Goal: Task Accomplishment & Management: Use online tool/utility

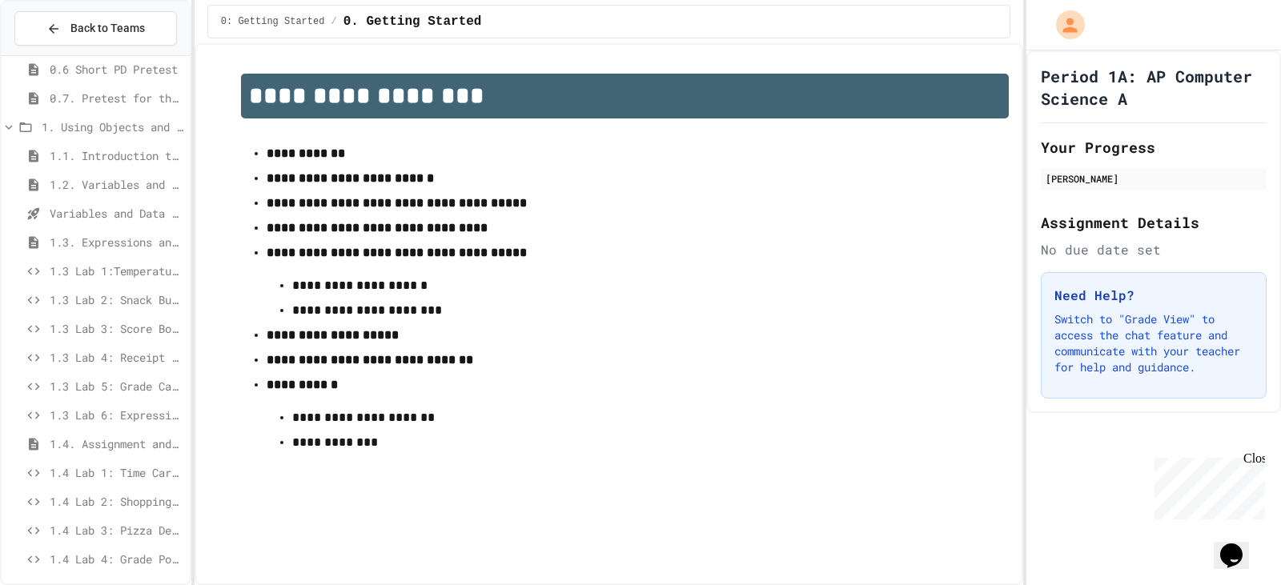
scroll to position [160, 0]
click at [108, 371] on div "1.3 Lab 5: Grade Calculator Pro" at bounding box center [96, 381] width 188 height 23
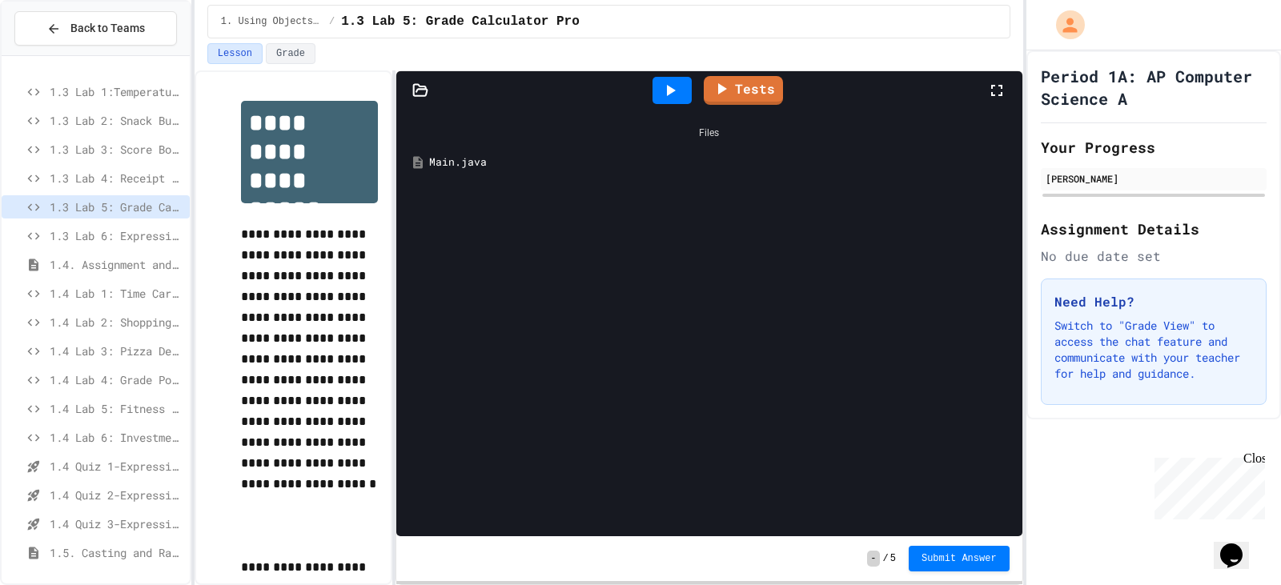
scroll to position [320, 0]
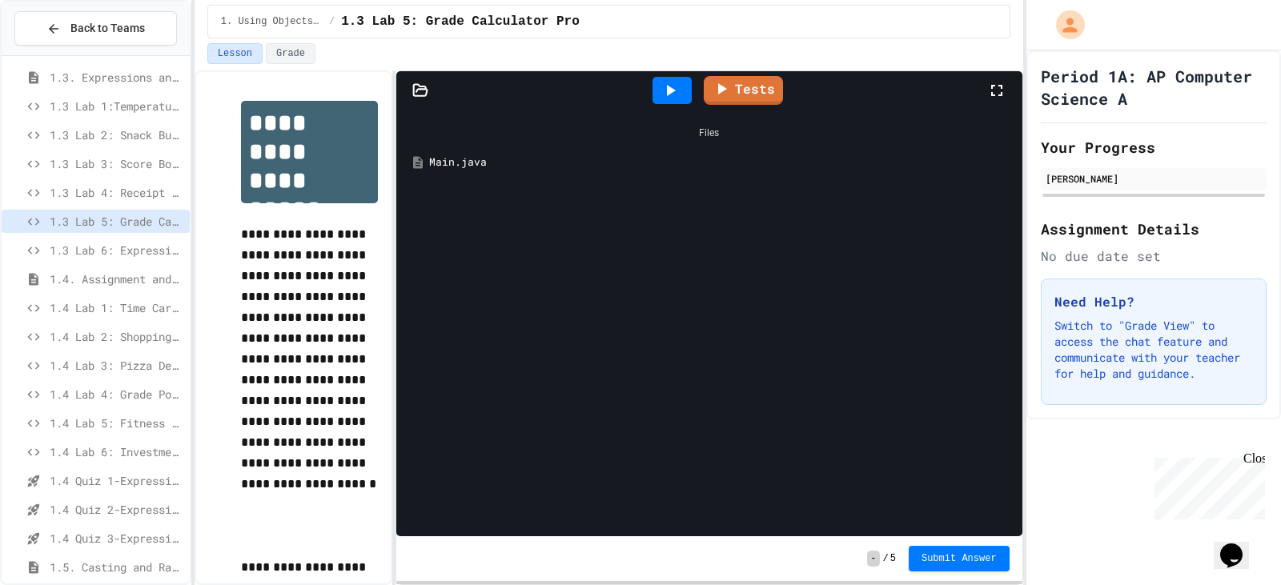
click at [132, 198] on span "1.3 Lab 4: Receipt Formatter" at bounding box center [117, 192] width 134 height 17
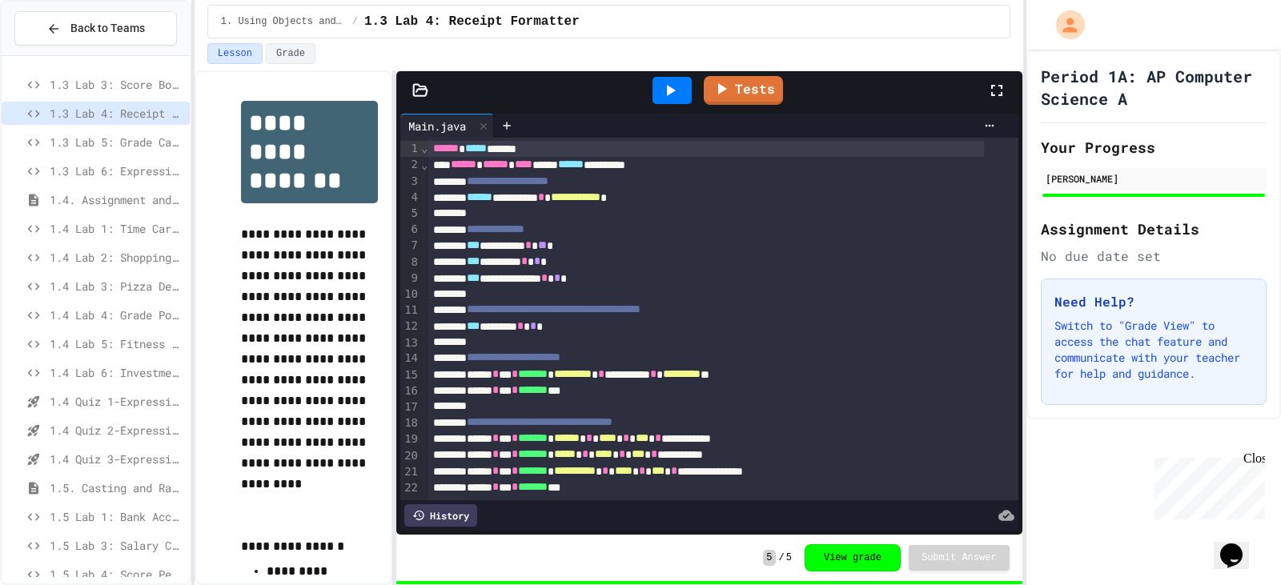
scroll to position [400, 0]
click at [123, 340] on span "1.4 Lab 5: Fitness Tracker Debugger" at bounding box center [117, 343] width 134 height 17
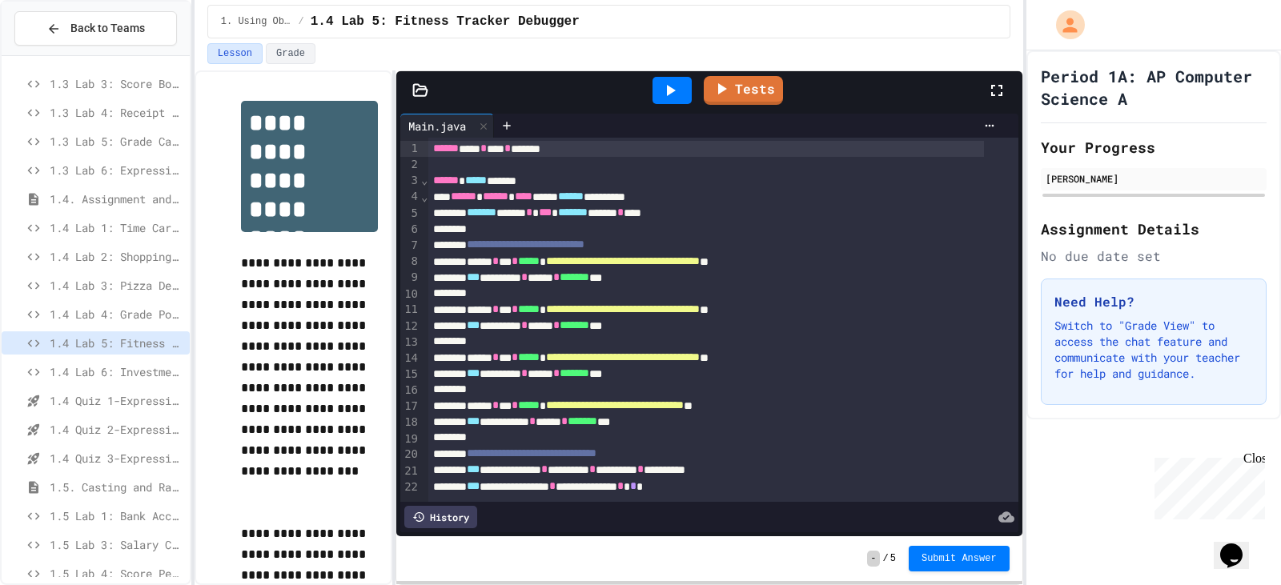
click at [133, 312] on span "1.4 Lab 4: Grade Point Average" at bounding box center [117, 314] width 134 height 17
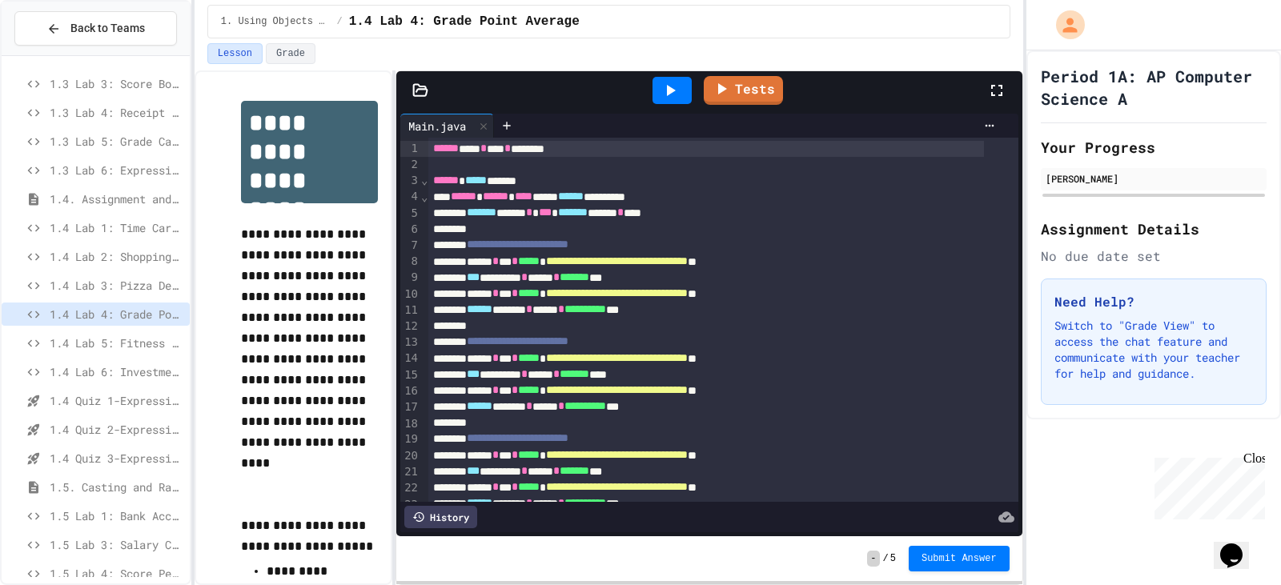
click at [139, 288] on span "1.4 Lab 3: Pizza Delivery Calculator" at bounding box center [117, 285] width 134 height 17
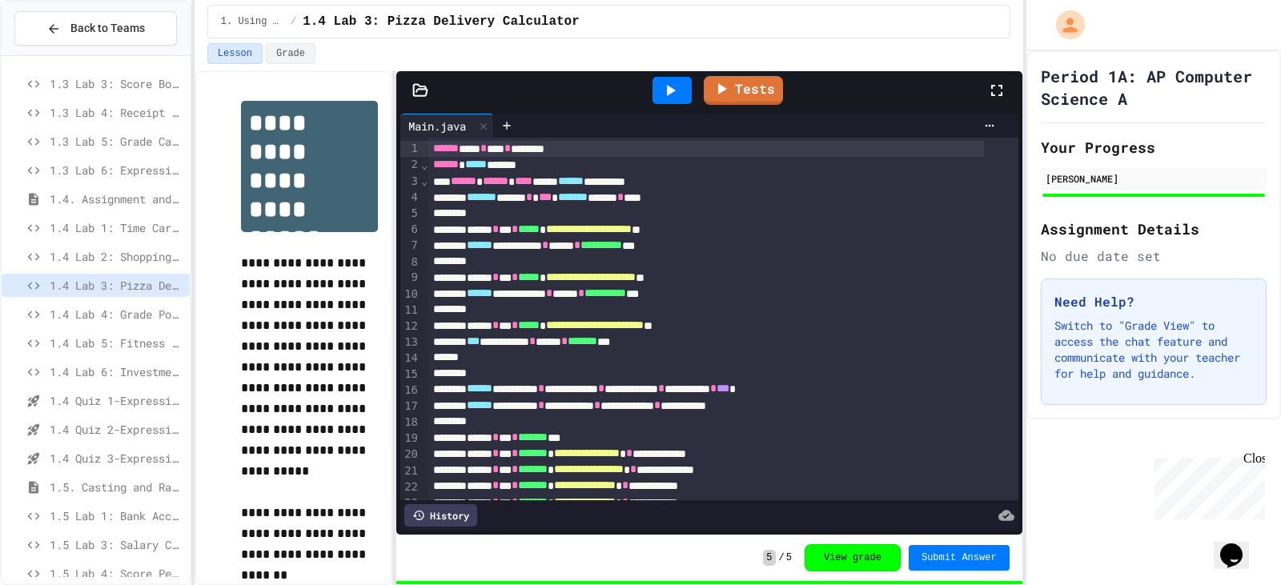
click at [123, 304] on div "1.4 Lab 4: Grade Point Average" at bounding box center [96, 314] width 188 height 23
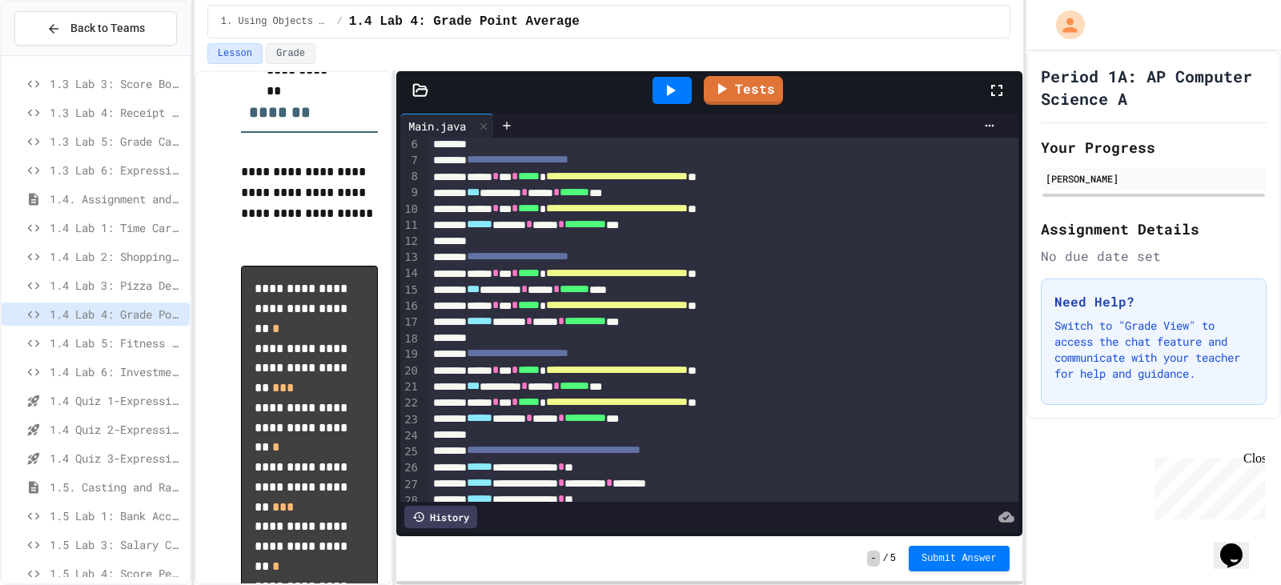
scroll to position [240, 0]
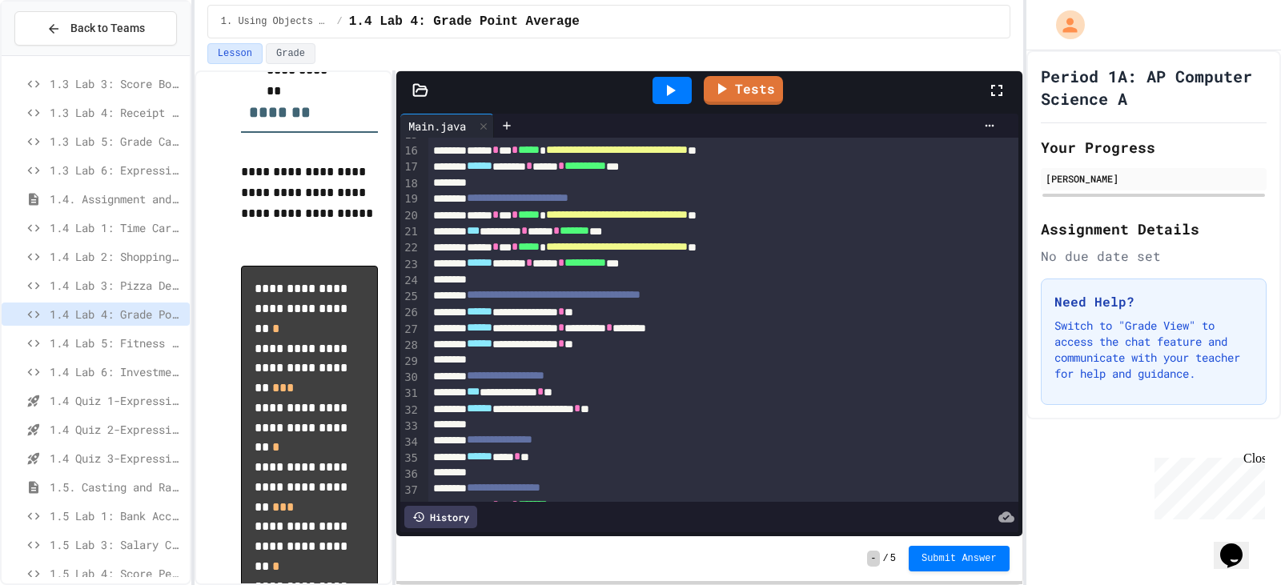
click at [630, 313] on div "**********" at bounding box center [705, 312] width 555 height 16
click at [682, 348] on div "**********" at bounding box center [705, 344] width 555 height 16
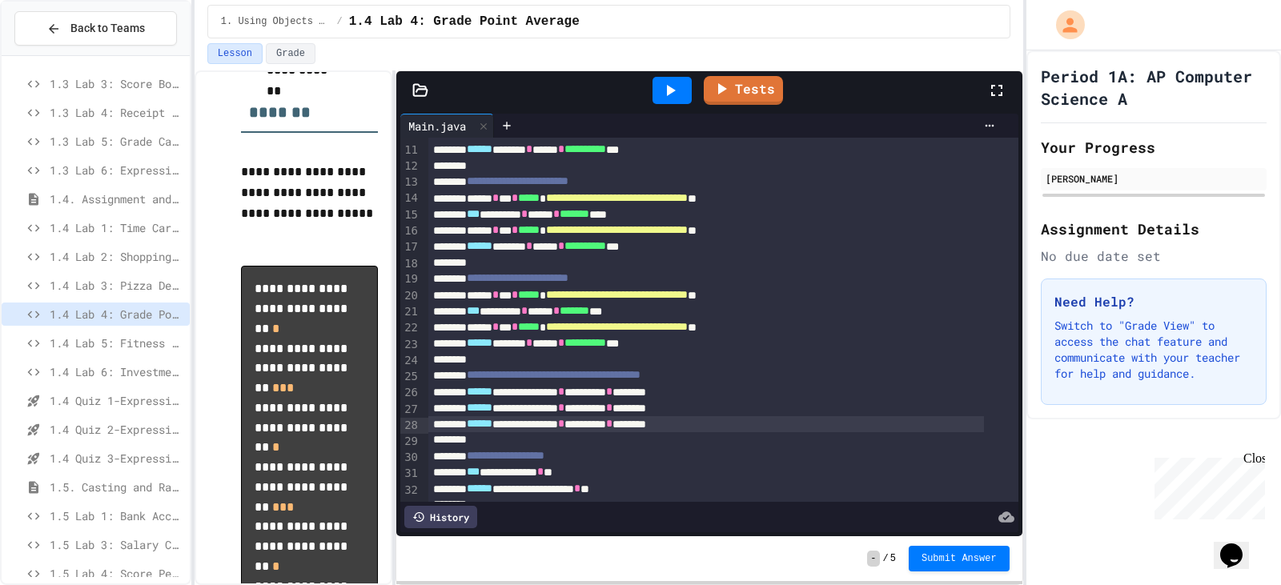
scroll to position [400, 0]
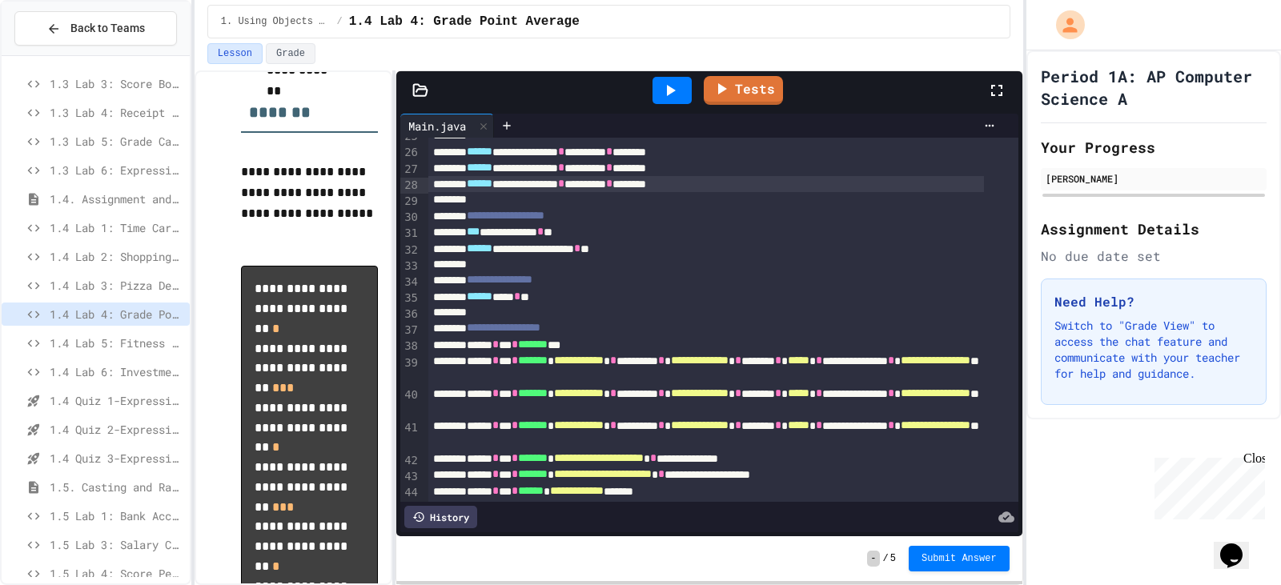
click at [598, 237] on div "**********" at bounding box center [705, 232] width 555 height 16
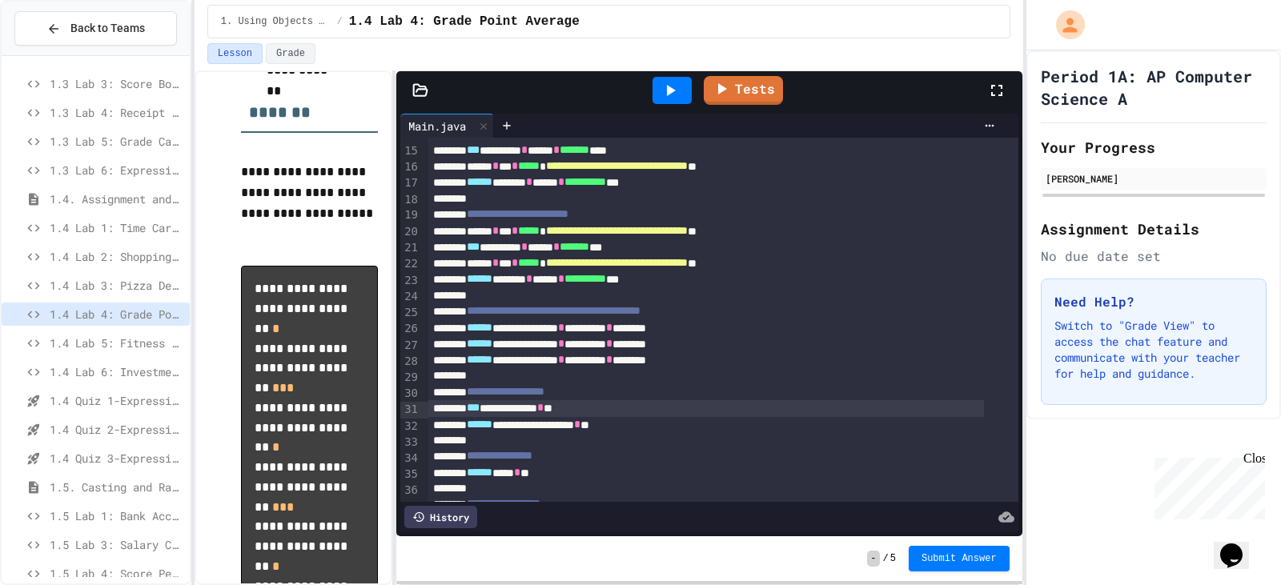
scroll to position [320, 0]
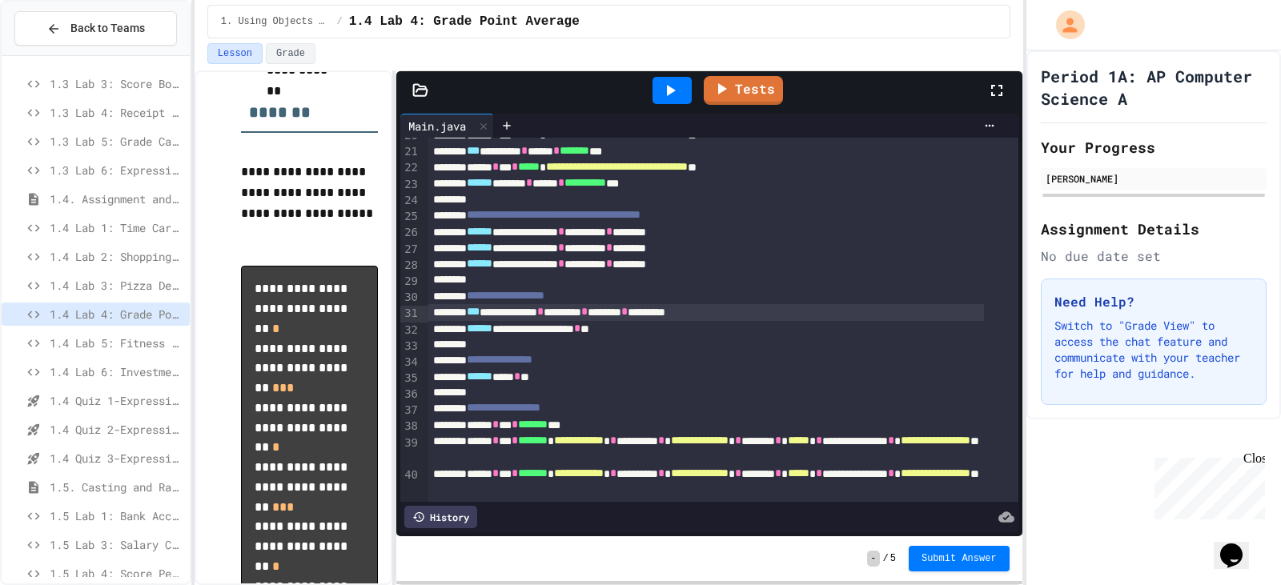
click at [655, 332] on div "**********" at bounding box center [705, 329] width 555 height 16
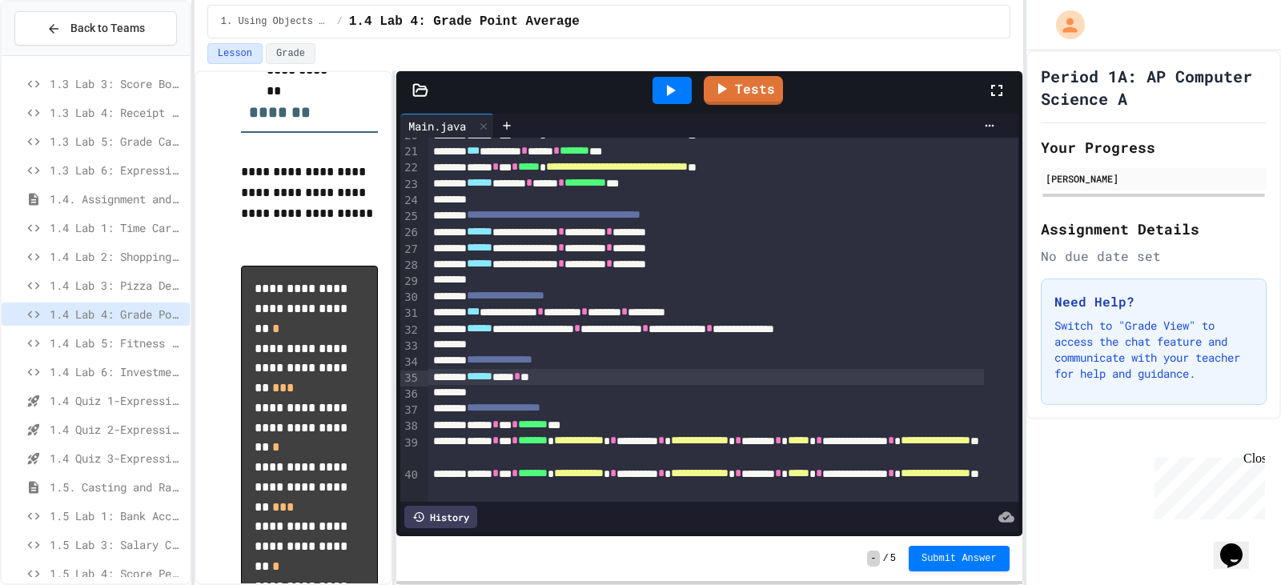
click at [560, 378] on div "****** *** * *" at bounding box center [705, 377] width 555 height 16
click at [561, 379] on div "****** *** * ****** * ****** * ********" at bounding box center [705, 377] width 555 height 16
click at [697, 378] on div "****** *** * * ****** * ****** * ****** * *" at bounding box center [705, 377] width 555 height 16
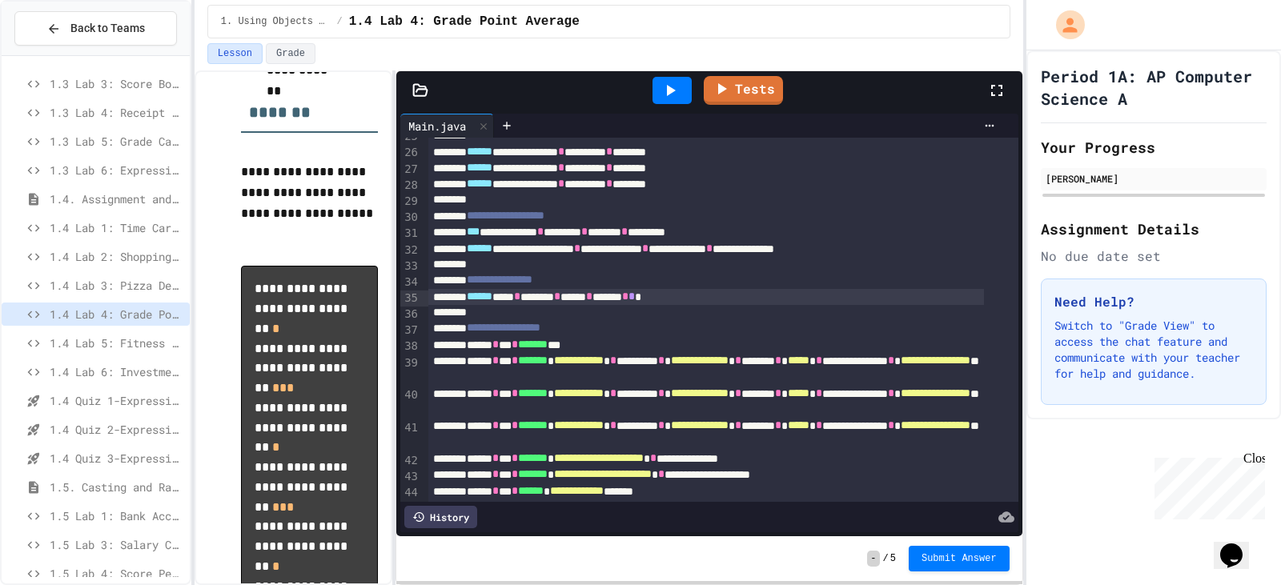
click at [666, 95] on icon at bounding box center [670, 90] width 19 height 19
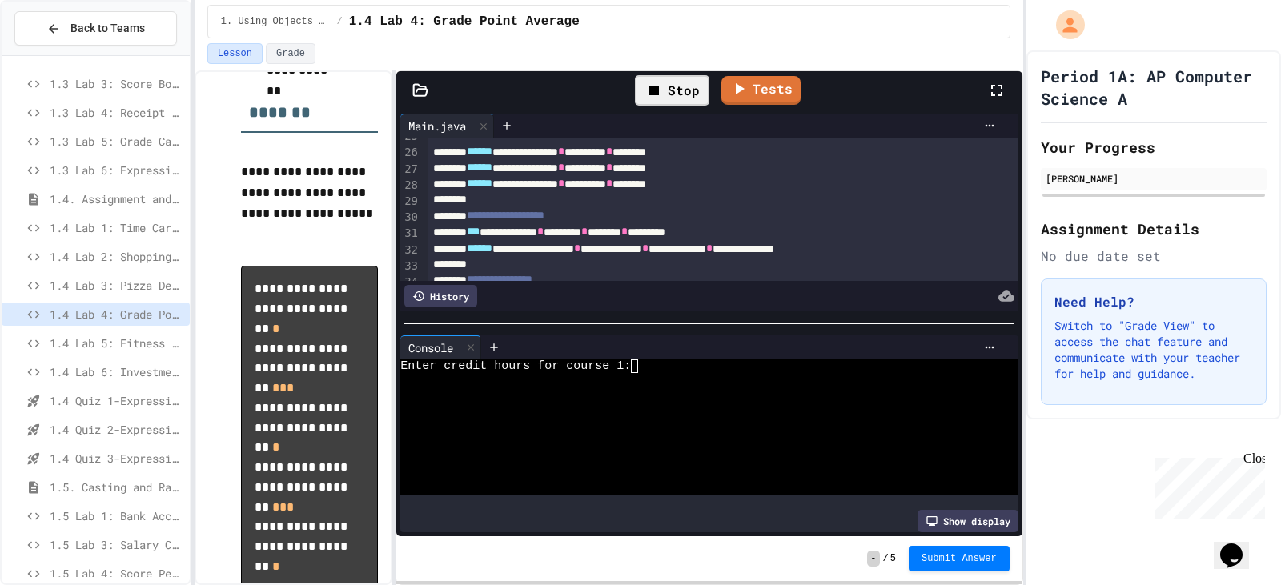
click at [666, 362] on div "Enter credit hours for course 1:" at bounding box center [695, 367] width 591 height 14
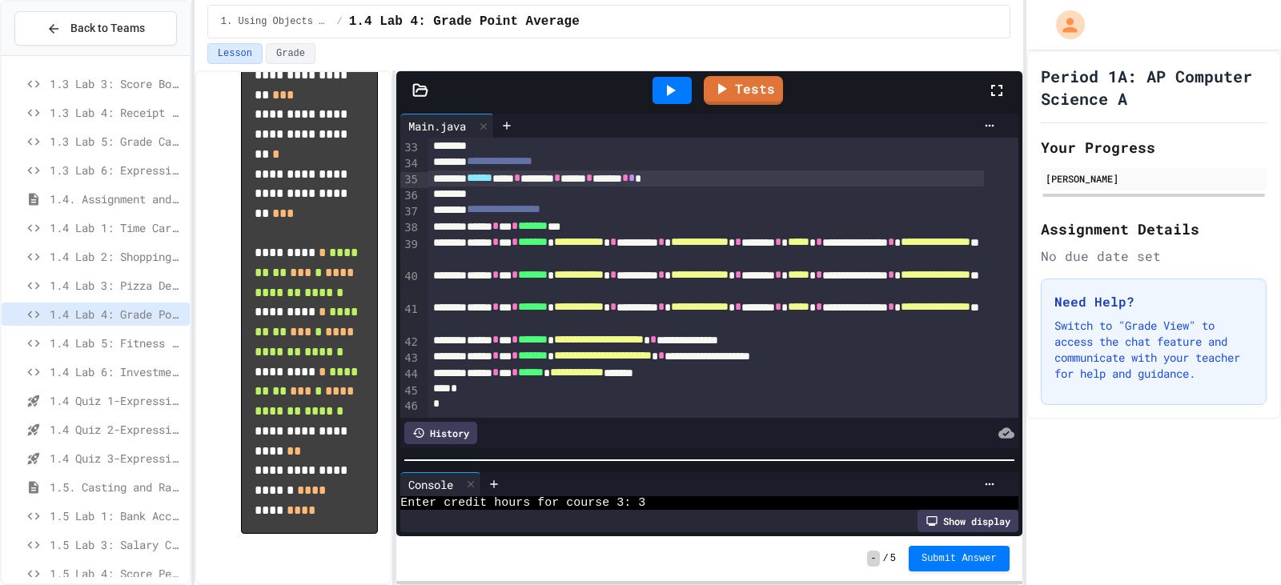
scroll to position [536, 0]
click at [731, 463] on div at bounding box center [709, 461] width 626 height 16
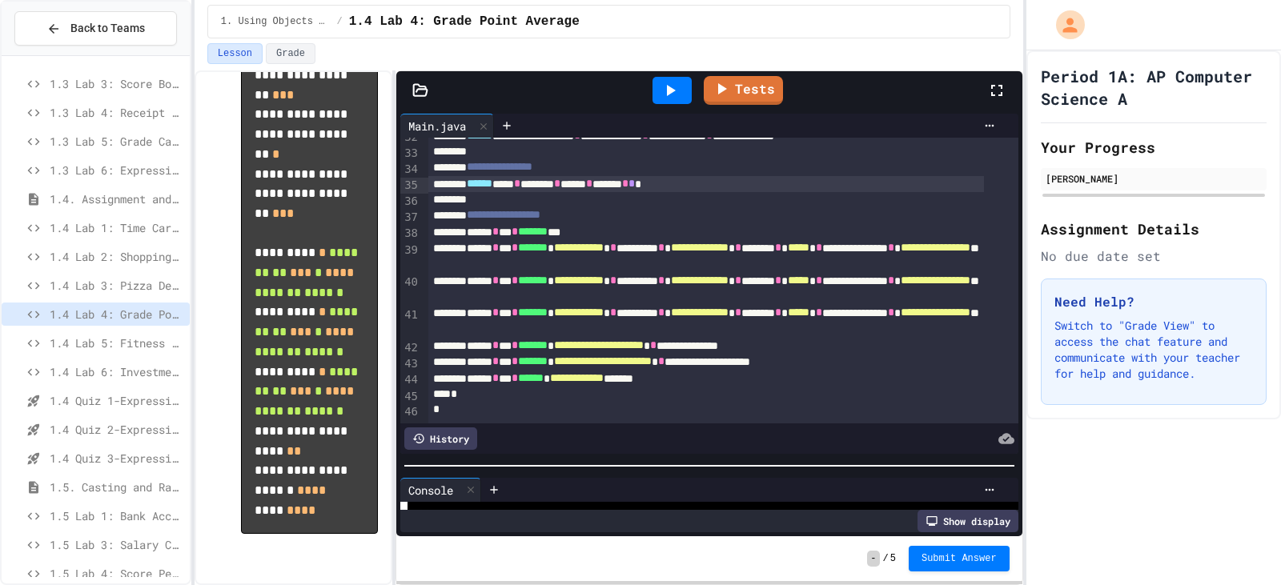
scroll to position [177, 0]
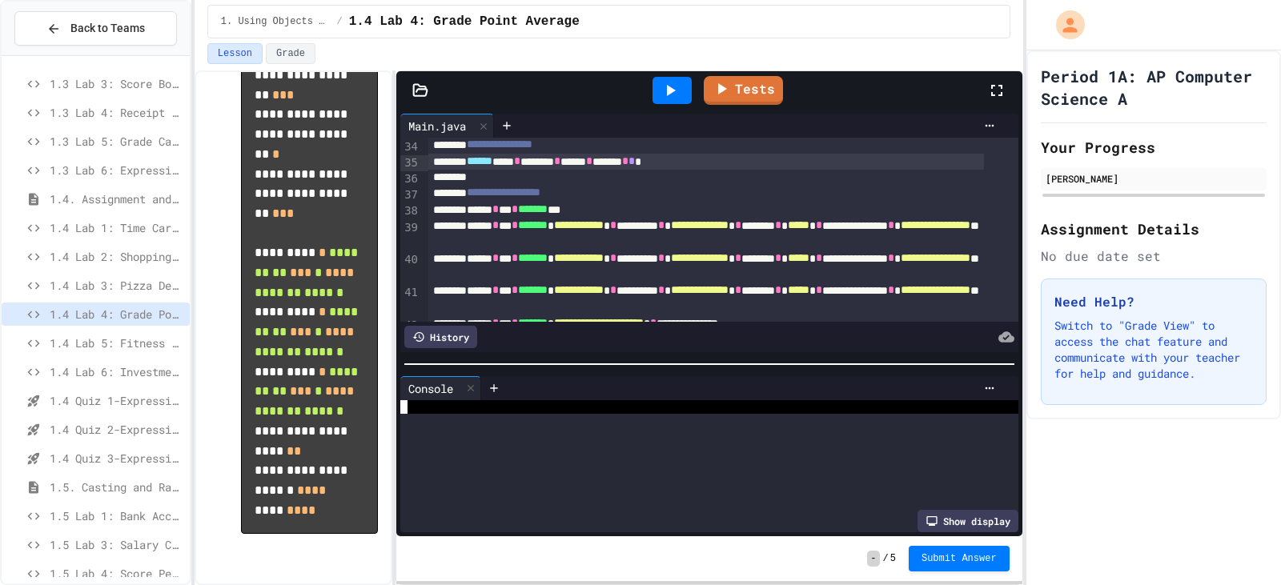
click at [718, 356] on div at bounding box center [709, 364] width 626 height 16
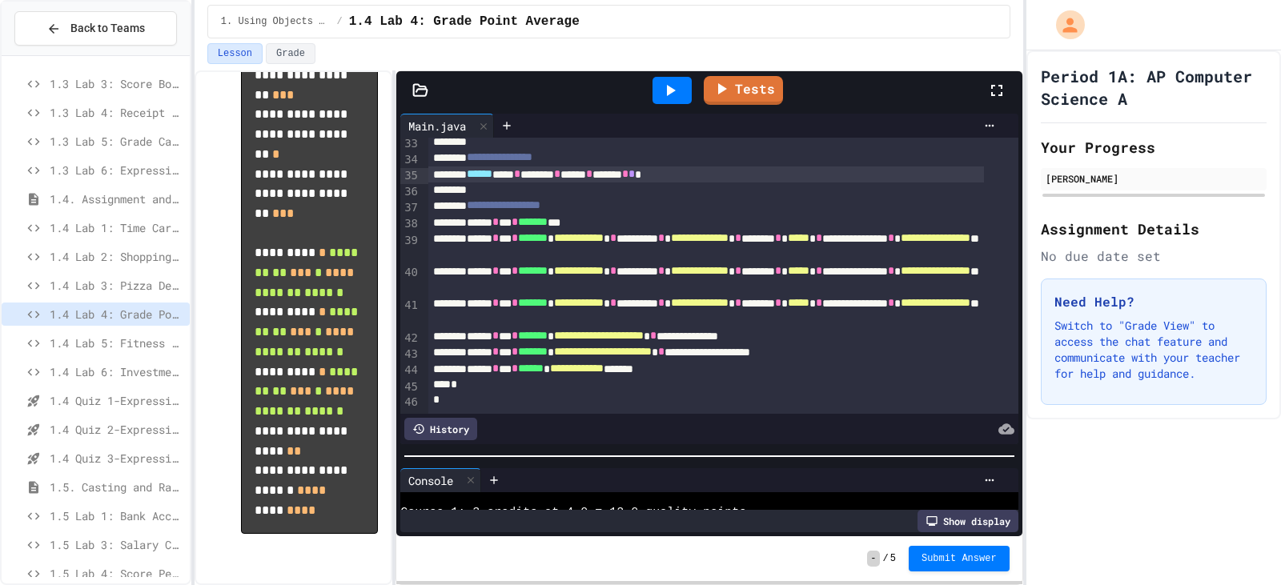
scroll to position [534, 0]
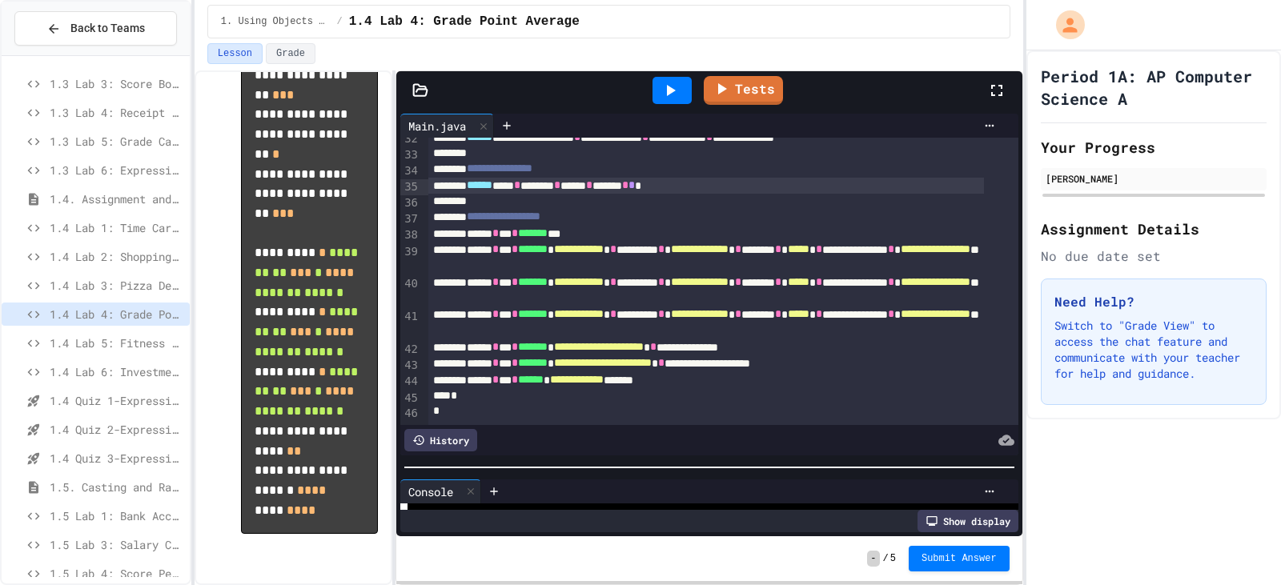
click at [685, 460] on div at bounding box center [709, 468] width 626 height 16
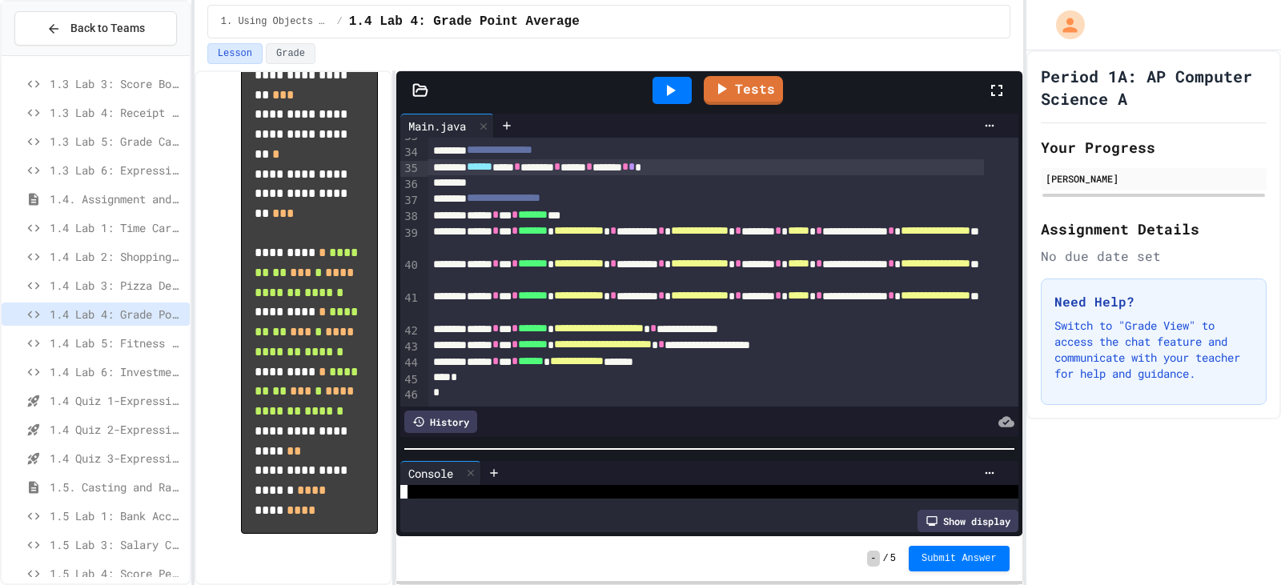
scroll to position [533, 0]
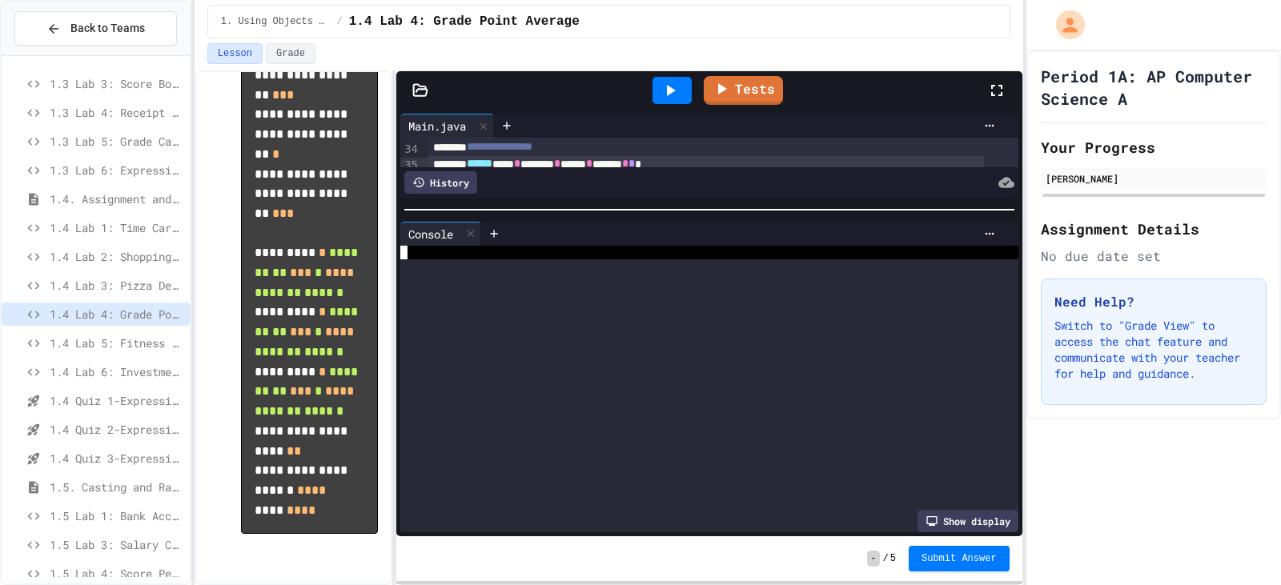
click at [691, 202] on div at bounding box center [709, 210] width 626 height 16
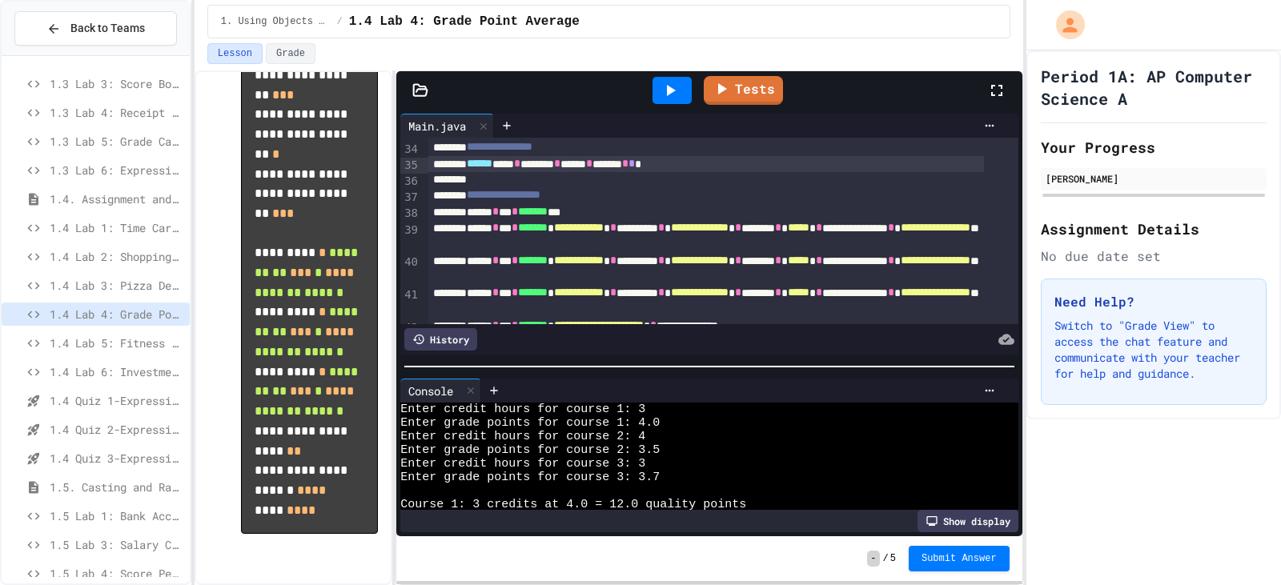
click at [669, 368] on div at bounding box center [709, 367] width 626 height 16
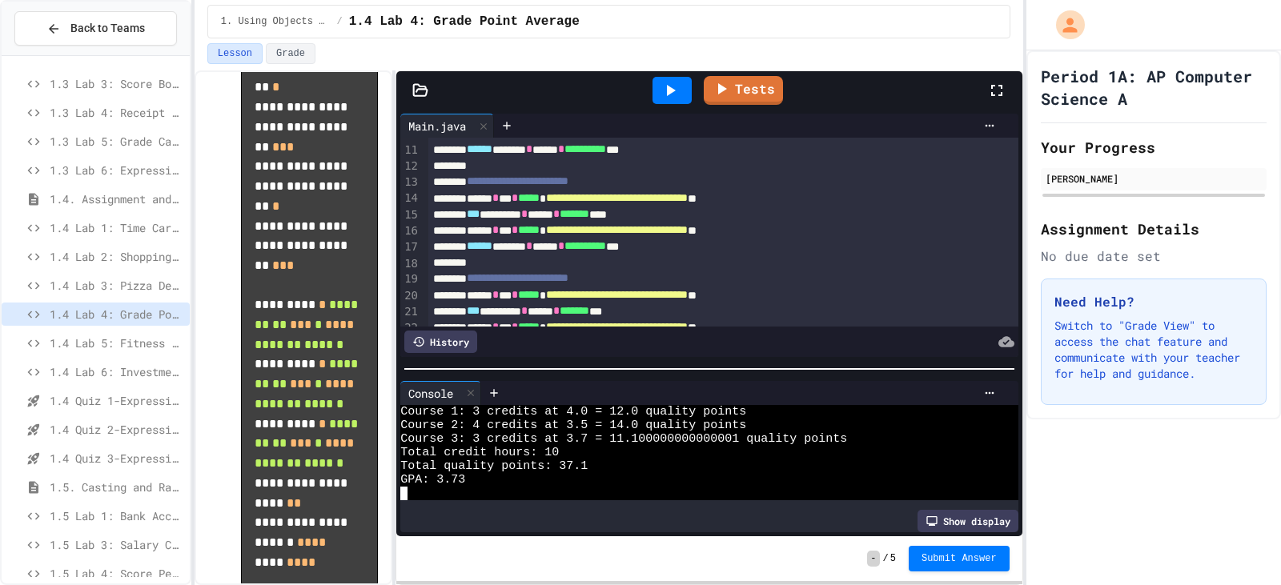
scroll to position [1599, 0]
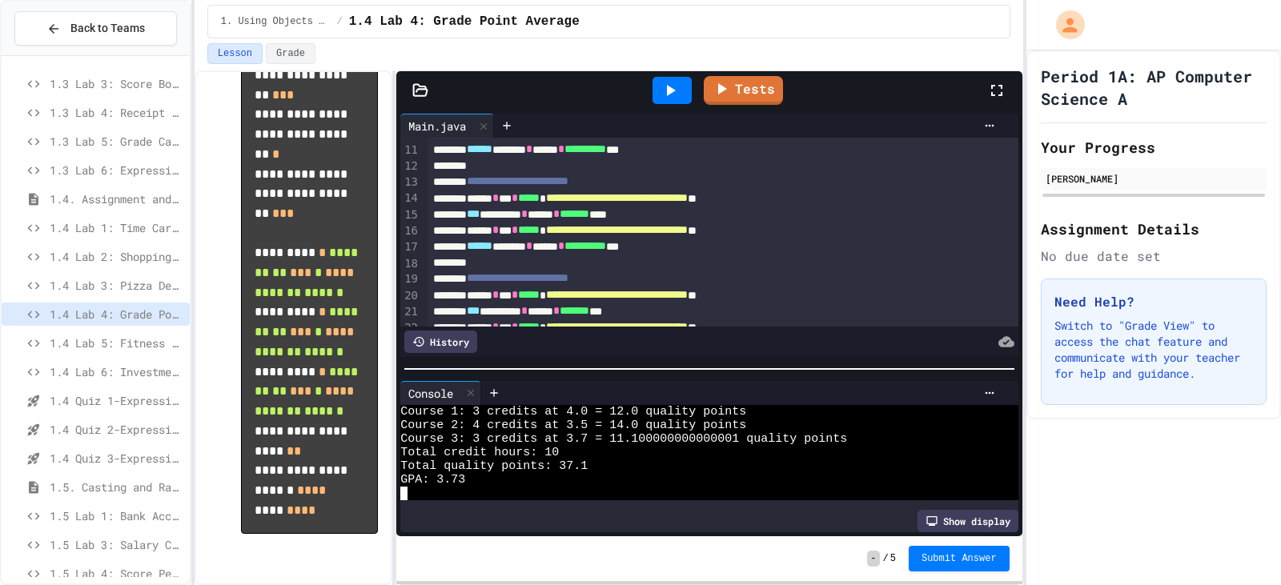
click at [687, 91] on div at bounding box center [672, 90] width 39 height 27
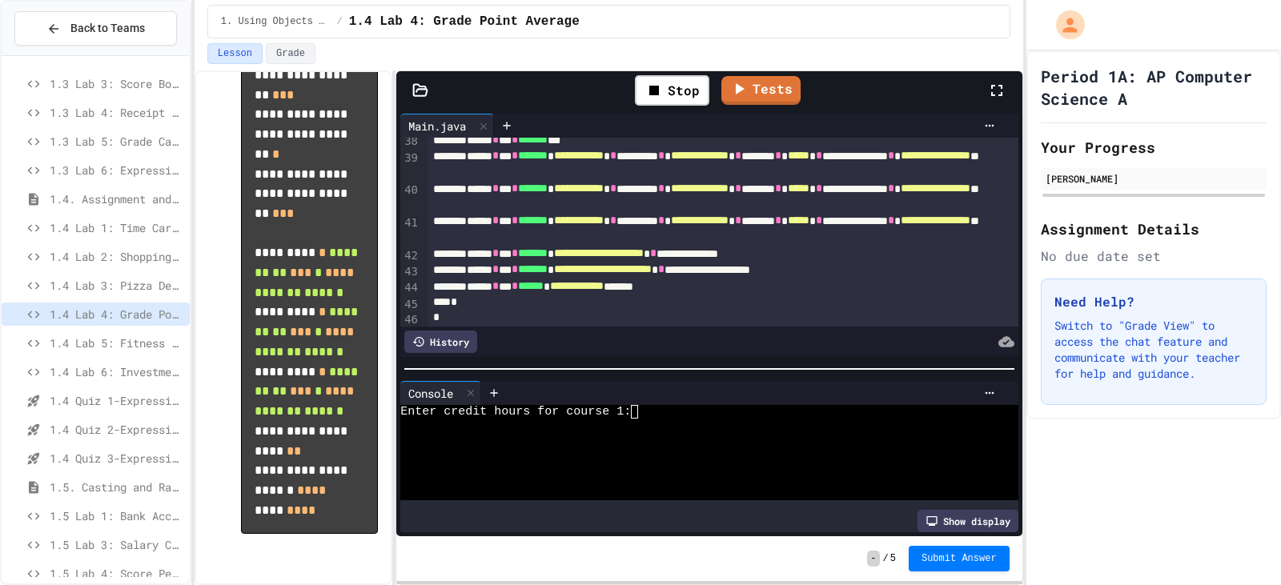
scroll to position [630, 0]
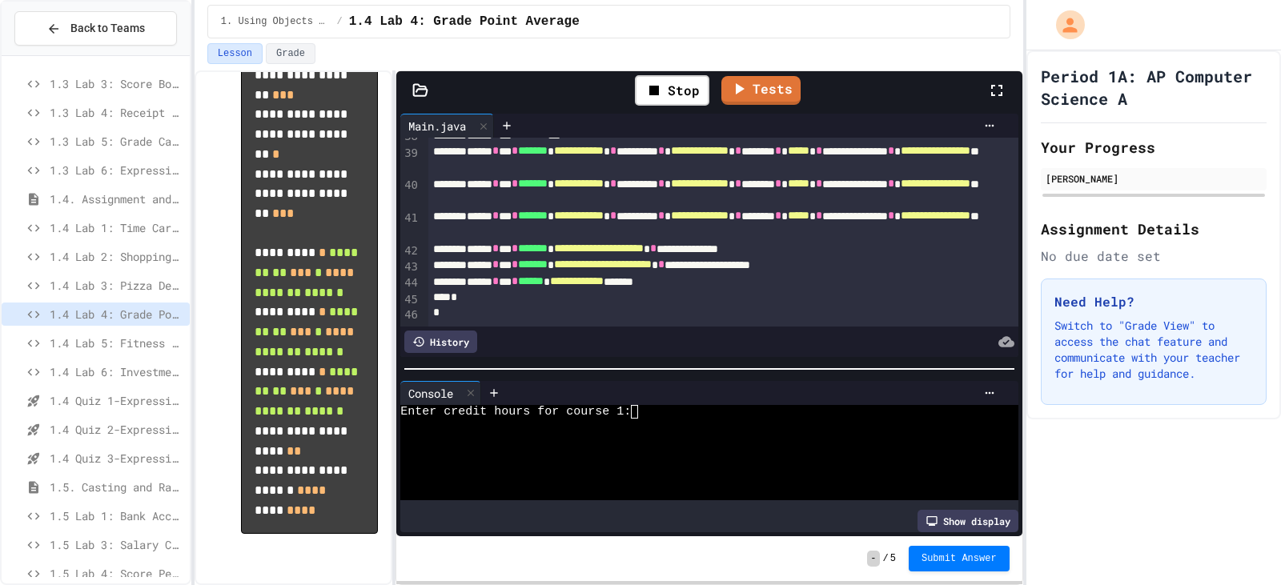
click at [656, 405] on div "Enter credit hours for course 1:" at bounding box center [695, 412] width 591 height 14
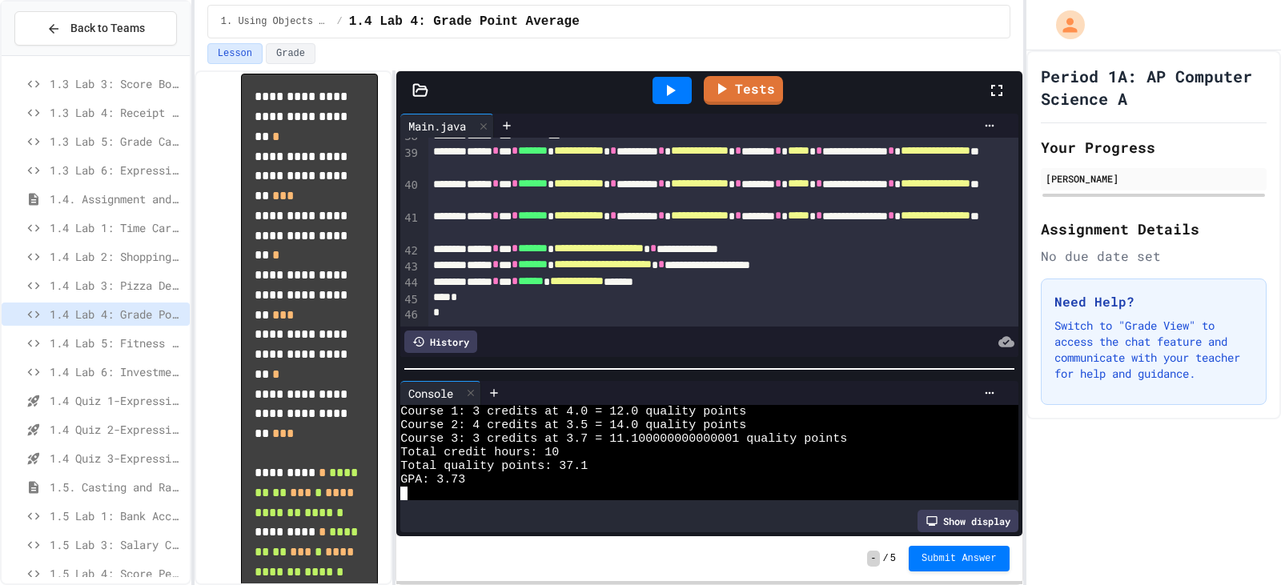
scroll to position [1519, 0]
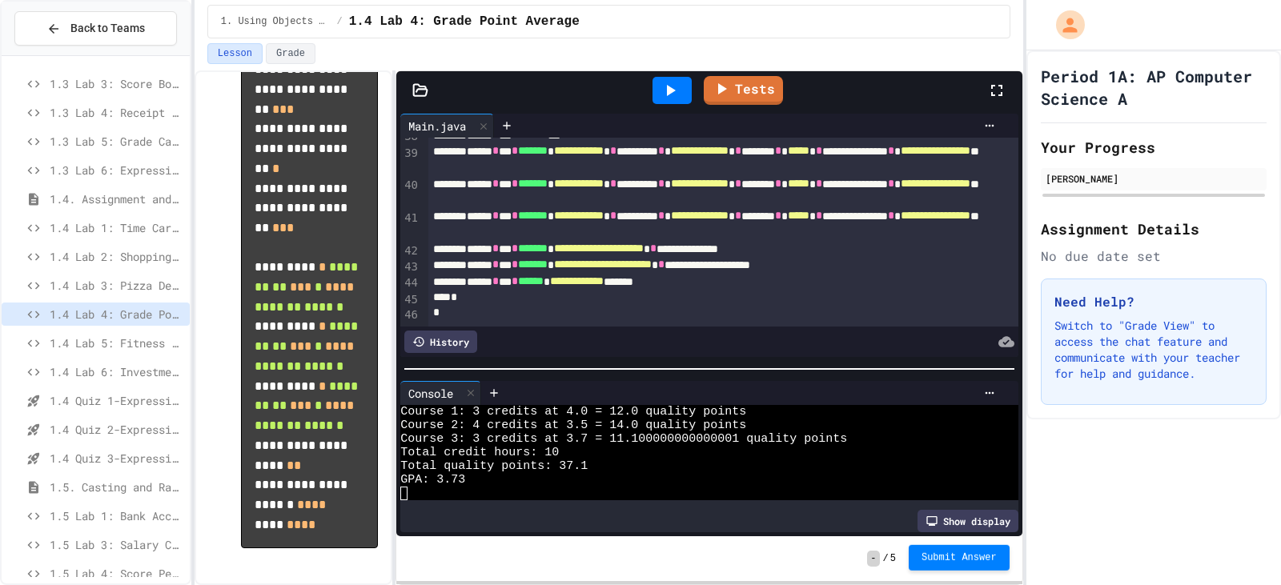
click at [959, 562] on span "Submit Answer" at bounding box center [959, 558] width 75 height 13
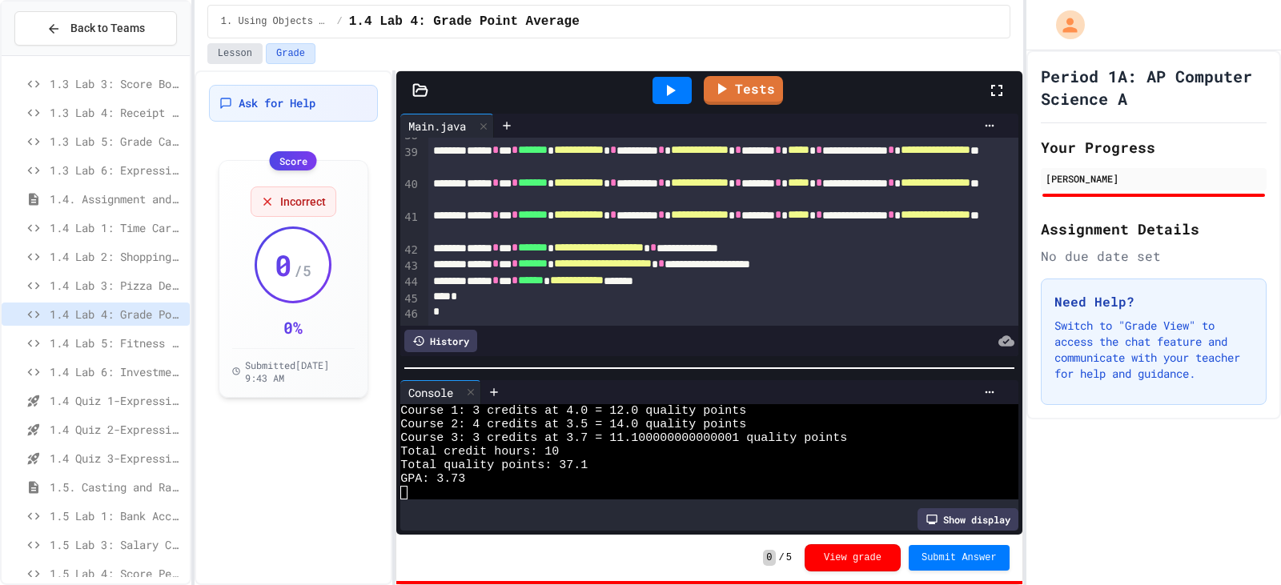
click at [246, 55] on button "Lesson" at bounding box center [234, 53] width 55 height 21
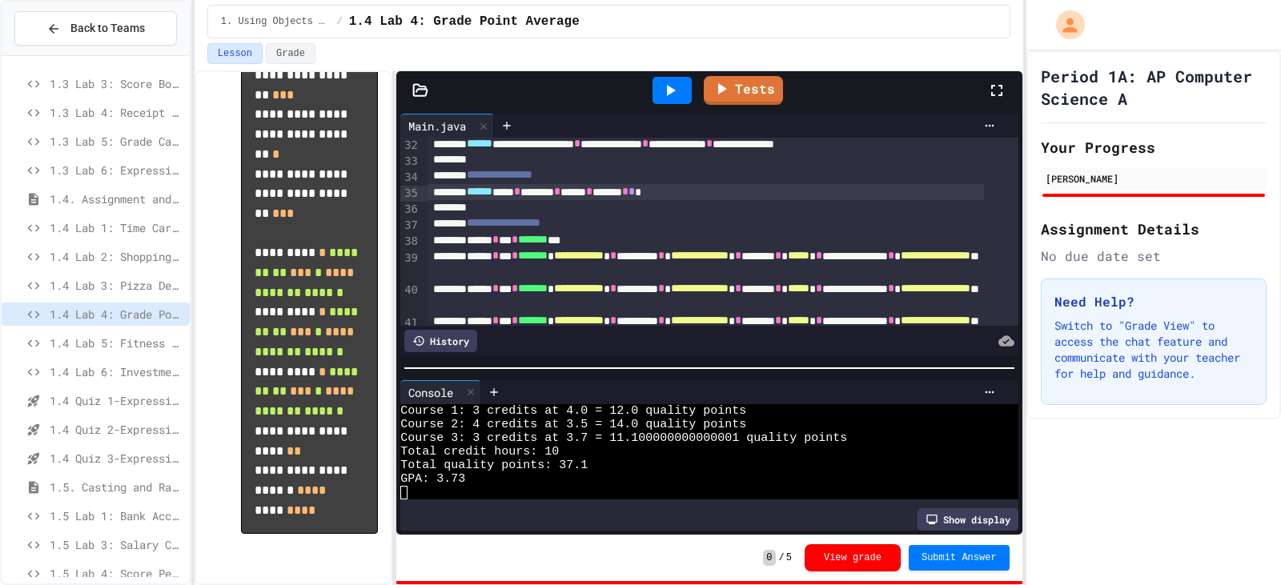
scroll to position [469, 0]
